Goal: Transaction & Acquisition: Purchase product/service

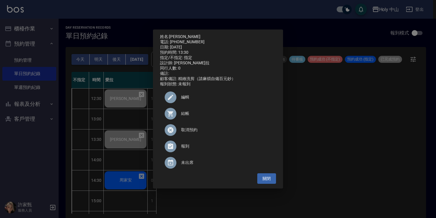
click at [319, 156] on div "姓名: 邱祿滏 電話: 0972821250 日期: 2025/10/12 預約時間: 13:30 指定/不指定: 指定 設計師: 愛拉 同行人數: 0 備註…" at bounding box center [218, 109] width 436 height 218
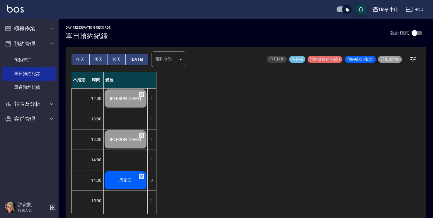
click at [119, 180] on span "周家安" at bounding box center [125, 180] width 15 height 5
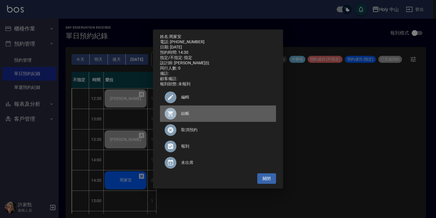
click at [169, 114] on icon at bounding box center [170, 113] width 7 height 7
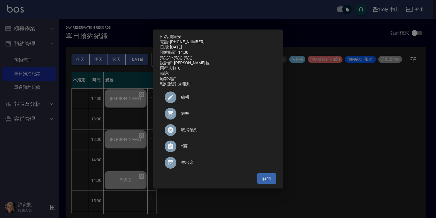
click at [327, 120] on div "姓名: 周家安 電話: 0981420955 日期: 2025/10/12 預約時間: 14:30 指定/不指定: 指定 設計師: 愛拉 同行人數: 0 備註…" at bounding box center [218, 109] width 436 height 218
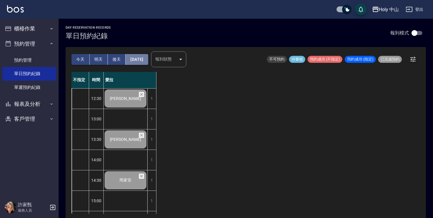
click at [141, 60] on button "[DATE]" at bounding box center [137, 59] width 22 height 11
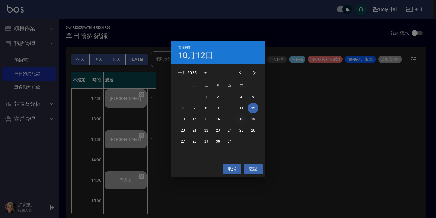
click at [241, 119] on button "18" at bounding box center [241, 119] width 11 height 11
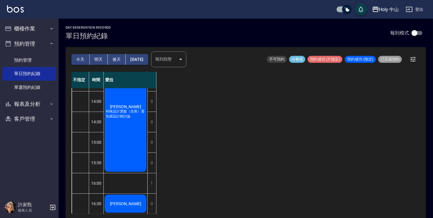
scroll to position [88, 0]
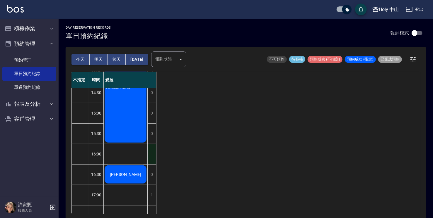
click at [152, 158] on div "1" at bounding box center [151, 154] width 9 height 20
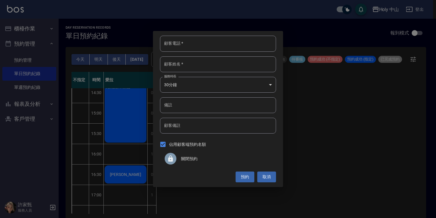
click at [191, 160] on span "關閉預約" at bounding box center [226, 159] width 90 height 6
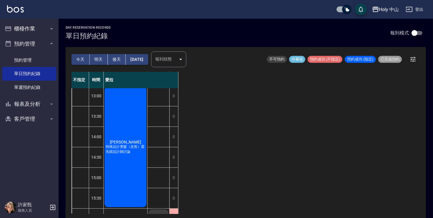
scroll to position [0, 0]
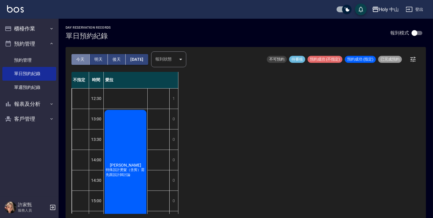
click at [81, 59] on button "今天" at bounding box center [80, 59] width 18 height 11
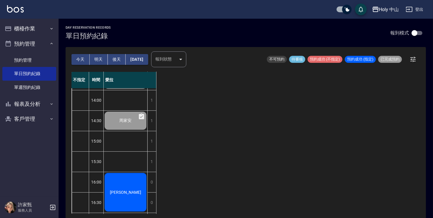
scroll to position [117, 0]
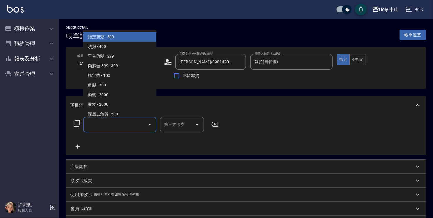
click at [98, 124] on input "服務名稱/代號" at bounding box center [115, 125] width 59 height 10
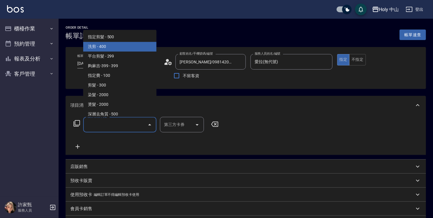
click at [96, 45] on span "洗剪 - 400" at bounding box center [119, 47] width 73 height 10
type input "洗剪(3)"
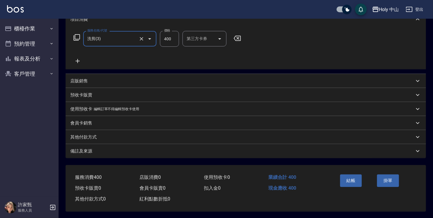
scroll to position [88, 0]
click at [187, 151] on div "備註及來源" at bounding box center [242, 151] width 344 height 6
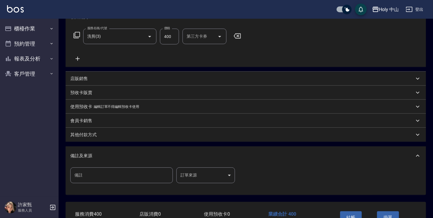
click at [133, 174] on input "備註" at bounding box center [121, 176] width 102 height 16
drag, startPoint x: 245, startPoint y: 145, endPoint x: 317, endPoint y: 146, distance: 72.6
click at [245, 145] on div "項目消費 服務名稱/代號 洗剪(3) 服務名稱/代號 價格 400 價格 第三方卡券 第三方卡券 店販銷售 服務人員姓名/編號 服務人員姓名/編號 商品代號/…" at bounding box center [246, 102] width 360 height 188
click at [206, 175] on body "Holy 中山 登出 櫃檯作業 打帳單 帳單列表 營業儀表板 現場電腦打卡 預約管理 預約管理 單日預約紀錄 單週預約紀錄 報表及分析 報表目錄 店家日報表 …" at bounding box center [216, 84] width 433 height 344
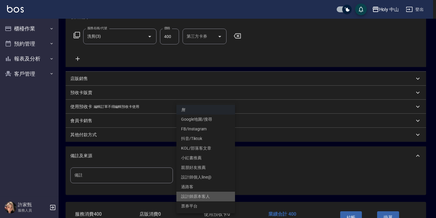
click at [206, 196] on li "設計師原本客人" at bounding box center [205, 197] width 59 height 10
type input "設計師原本客人"
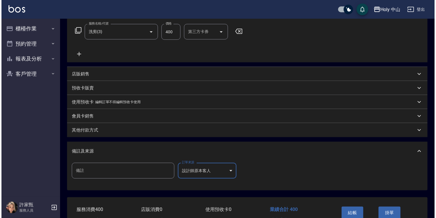
scroll to position [128, 0]
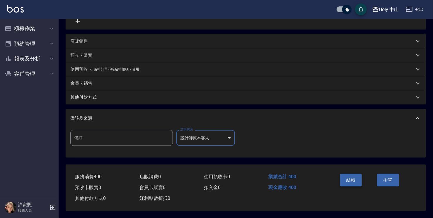
click at [351, 182] on button "結帳" at bounding box center [351, 180] width 22 height 12
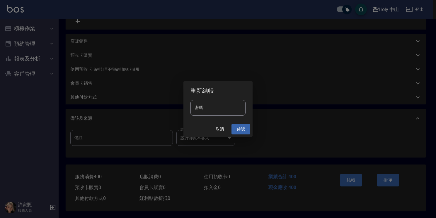
click at [240, 131] on button "確認" at bounding box center [240, 129] width 19 height 11
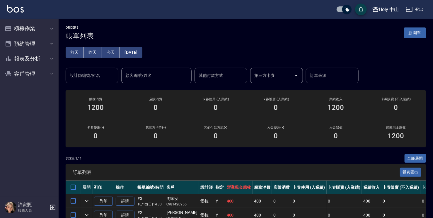
click at [135, 54] on button "[DATE]" at bounding box center [131, 52] width 22 height 11
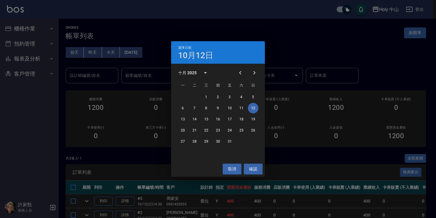
click at [124, 28] on div "選擇日期 10月12日 十月 2025 一 二 三 四 五 六 日 1 2 3 4 5 6 7 8 9 10 11 12 13 14 15 16 17 18 …" at bounding box center [218, 109] width 436 height 218
